Goal: Find specific page/section: Find specific page/section

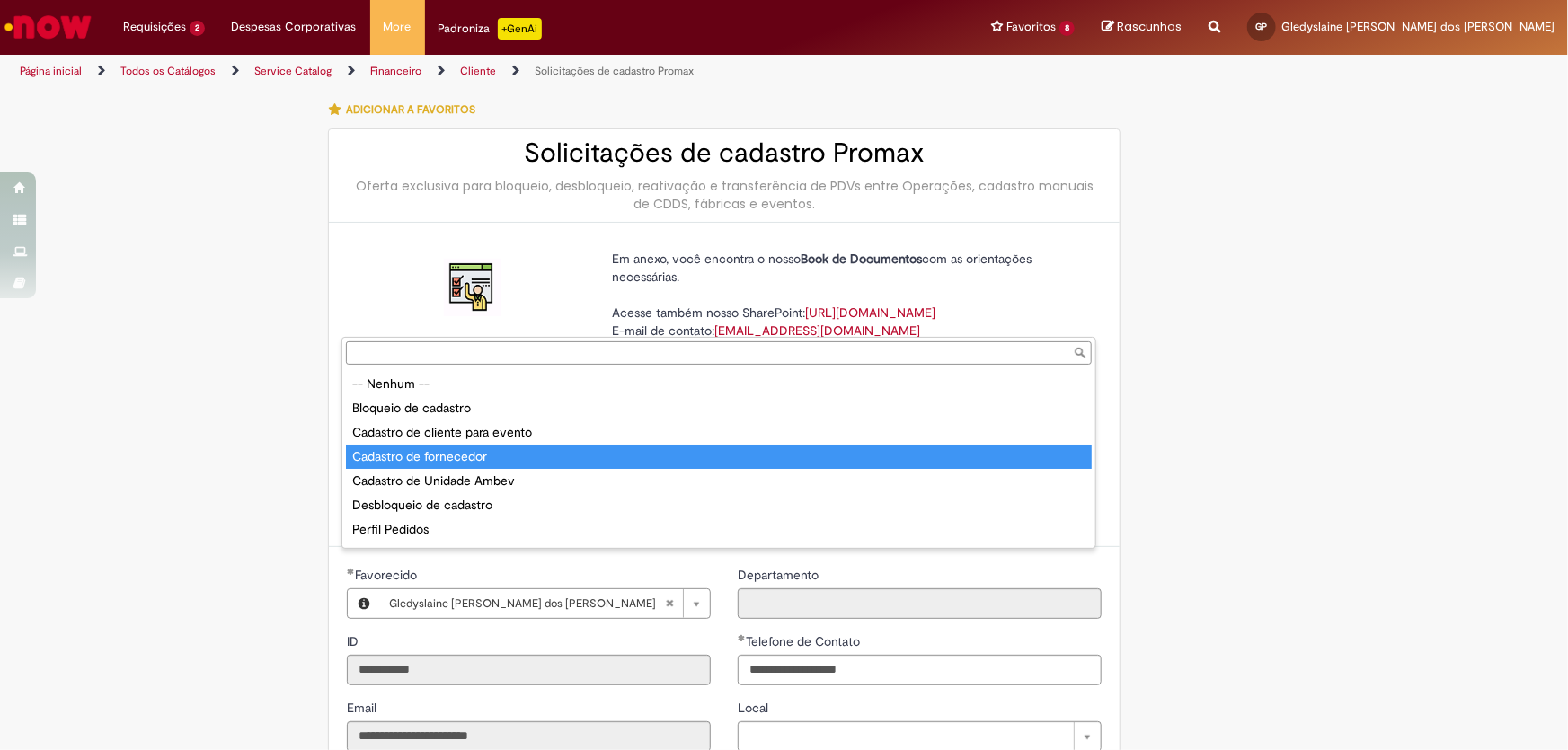
scroll to position [653, 0]
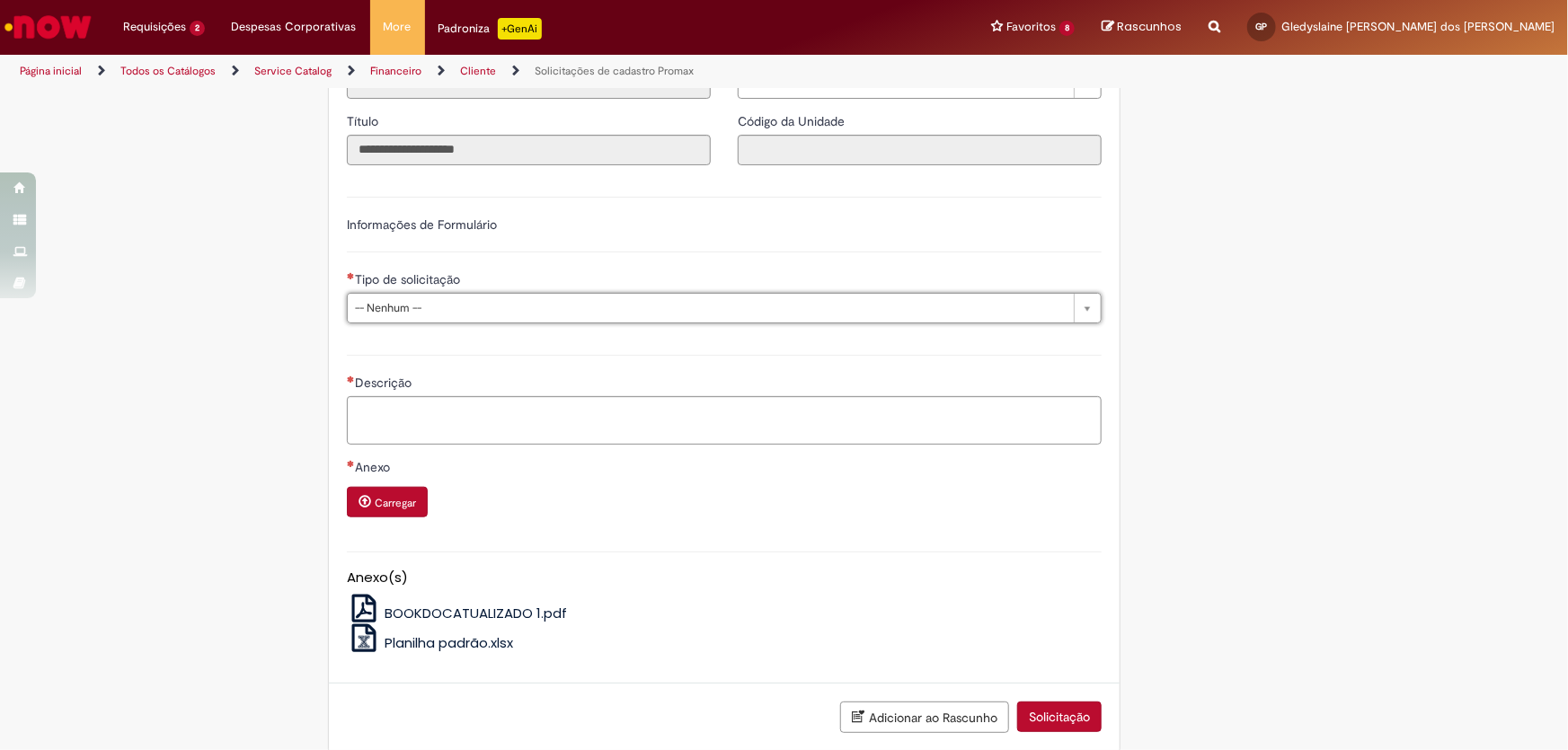
click at [53, 26] on img "Ir para a Homepage" at bounding box center [48, 26] width 92 height 36
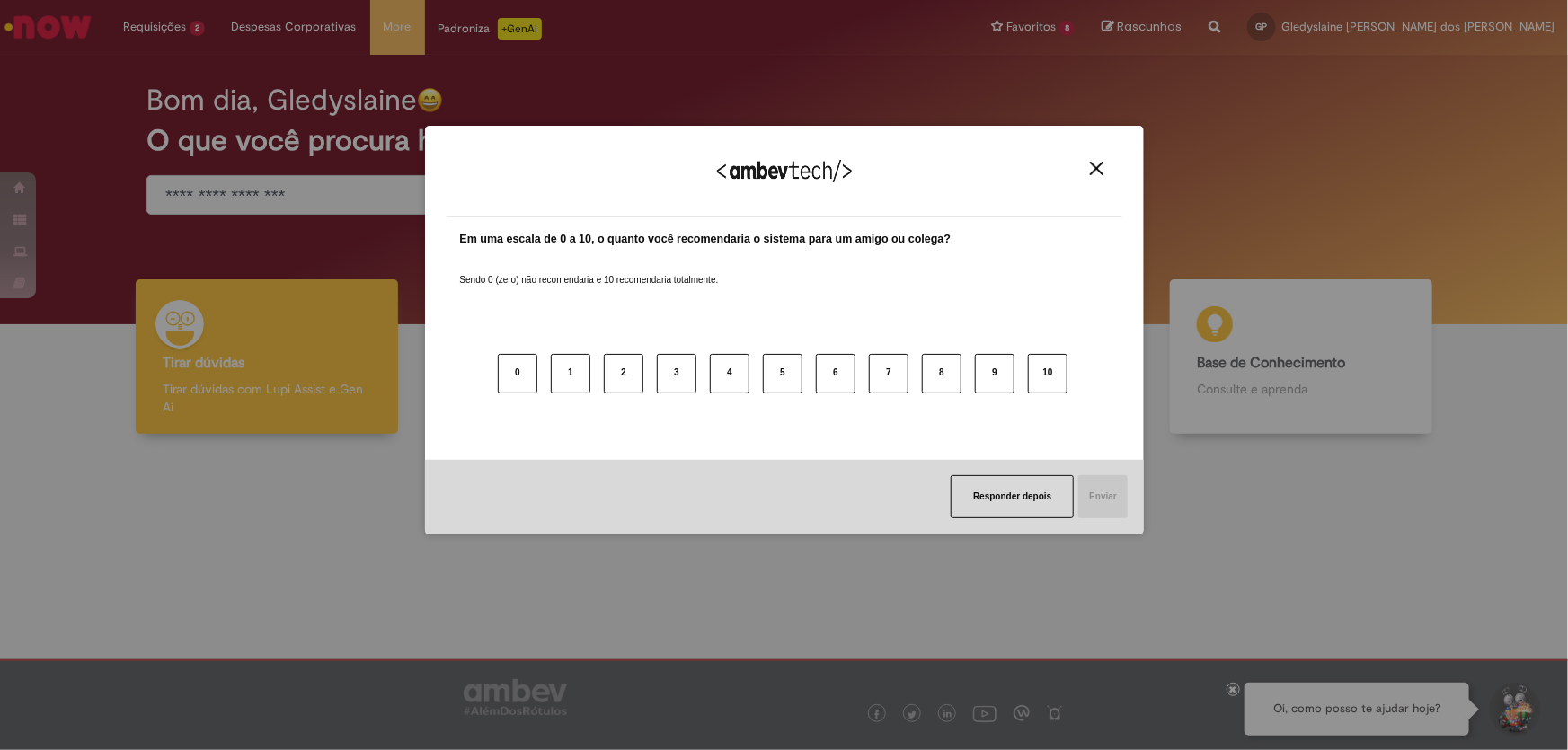
click at [1091, 167] on img "Close" at bounding box center [1097, 168] width 13 height 13
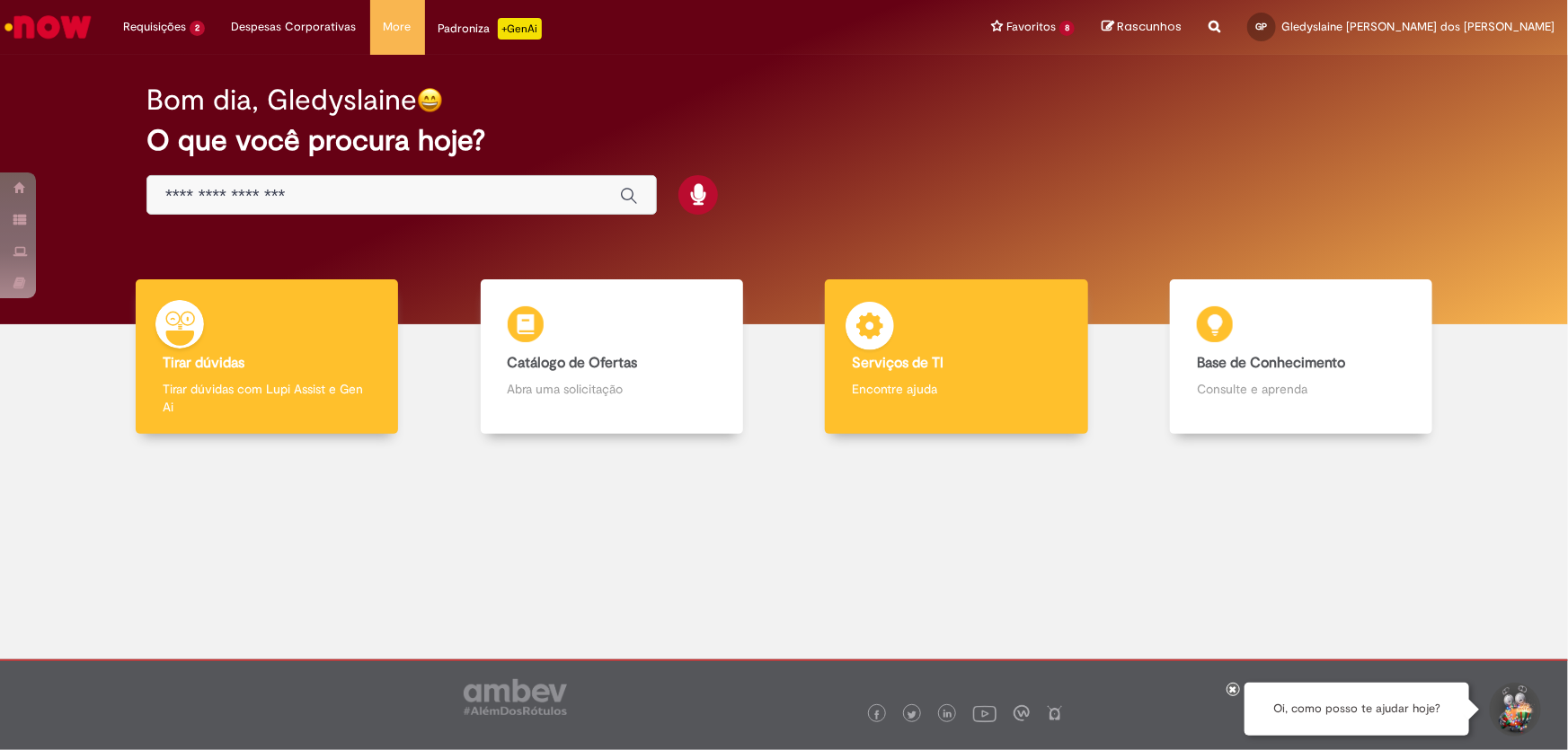
click at [967, 358] on h4 "Serviços de TI" at bounding box center [956, 363] width 209 height 16
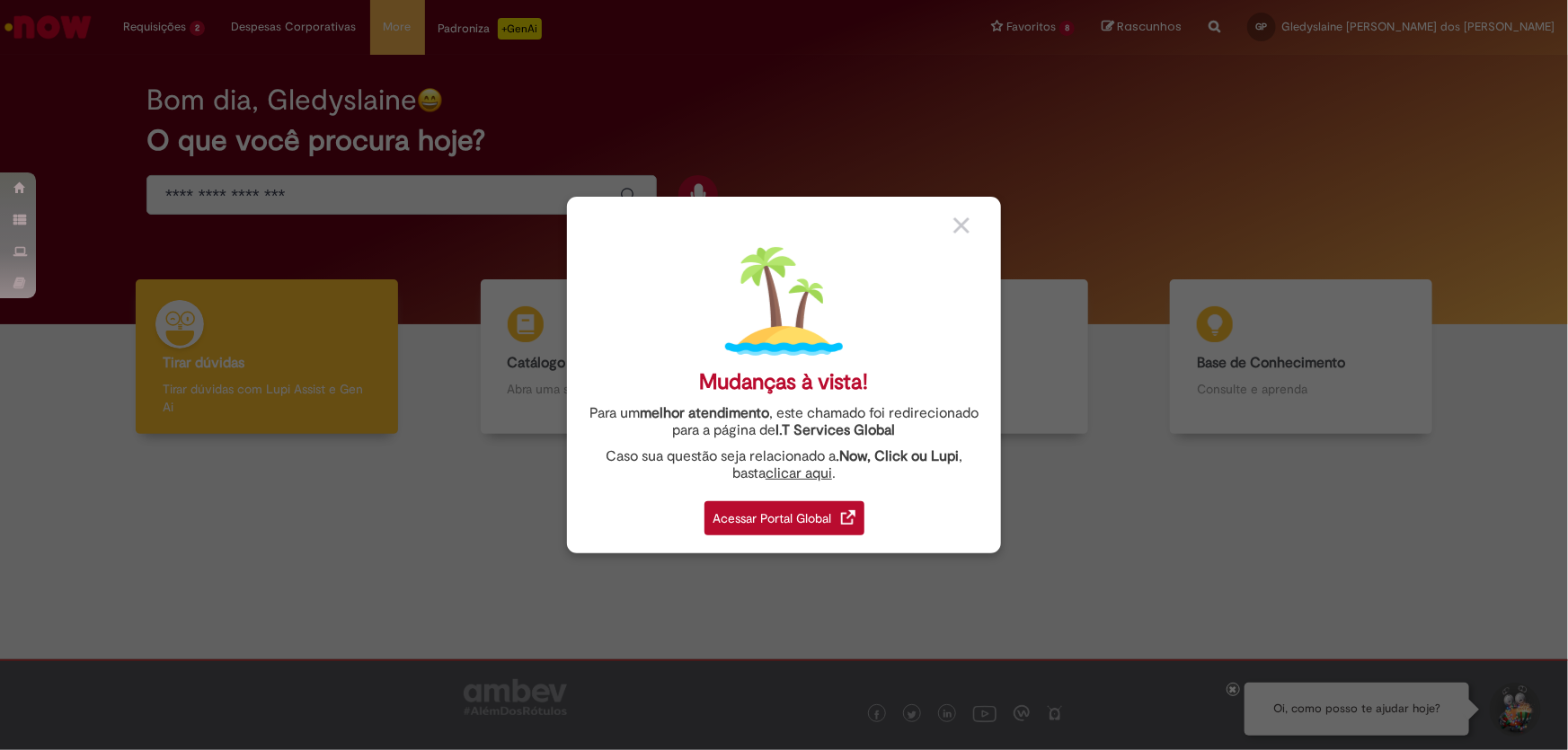
click at [762, 529] on div "Acessar Portal Global" at bounding box center [784, 518] width 160 height 35
